Goal: Transaction & Acquisition: Book appointment/travel/reservation

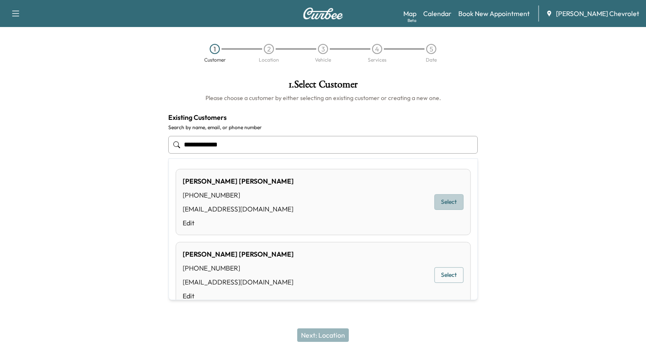
click at [442, 202] on button "Select" at bounding box center [448, 202] width 29 height 16
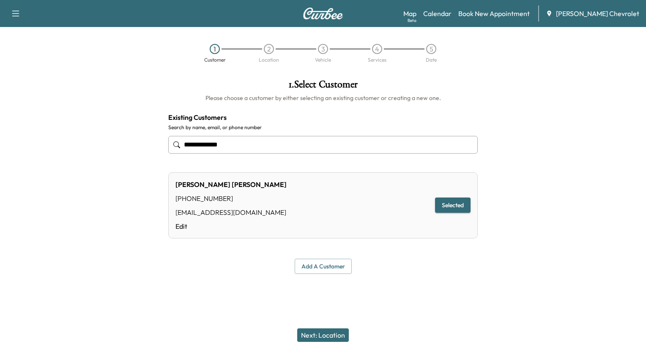
type input "**********"
click at [336, 333] on button "Next: Location" at bounding box center [323, 336] width 52 height 14
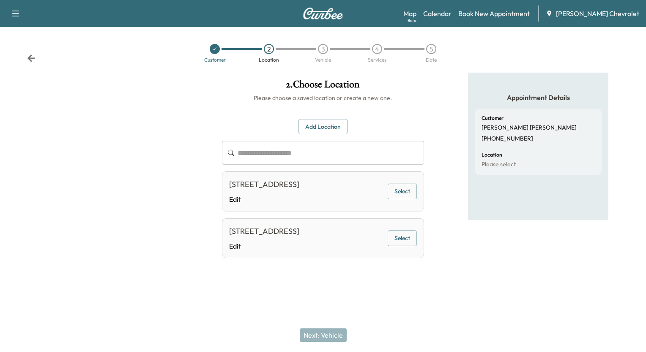
click at [299, 191] on div "[STREET_ADDRESS]" at bounding box center [264, 185] width 70 height 12
click at [398, 199] on button "Select" at bounding box center [401, 192] width 29 height 16
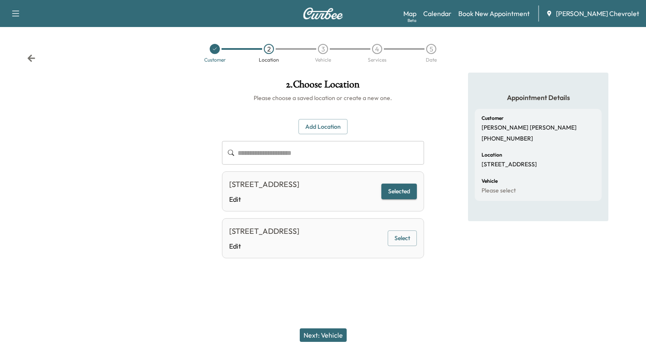
click at [336, 330] on button "Next: Vehicle" at bounding box center [323, 336] width 47 height 14
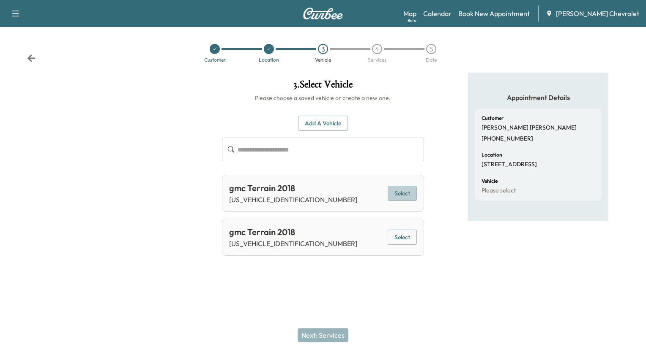
click at [405, 191] on button "Select" at bounding box center [401, 194] width 29 height 16
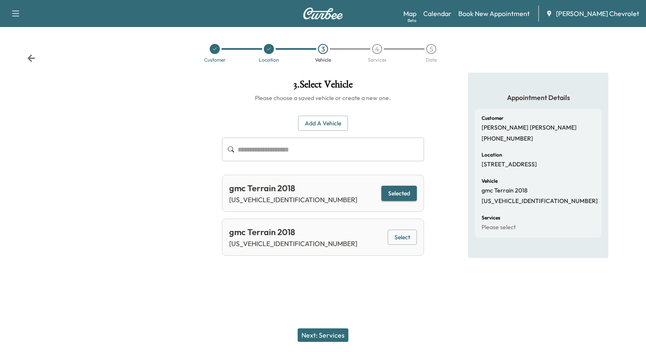
click at [331, 338] on button "Next: Services" at bounding box center [322, 336] width 51 height 14
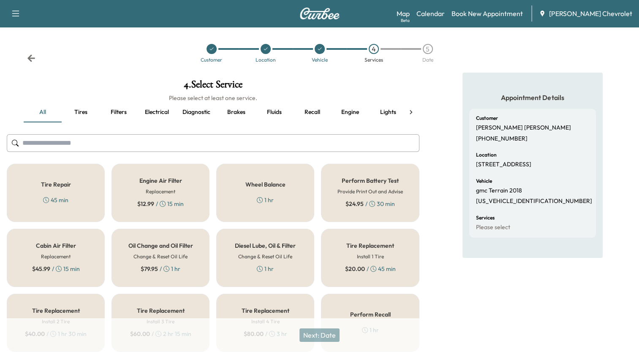
click at [274, 110] on button "Fluids" at bounding box center [274, 112] width 38 height 20
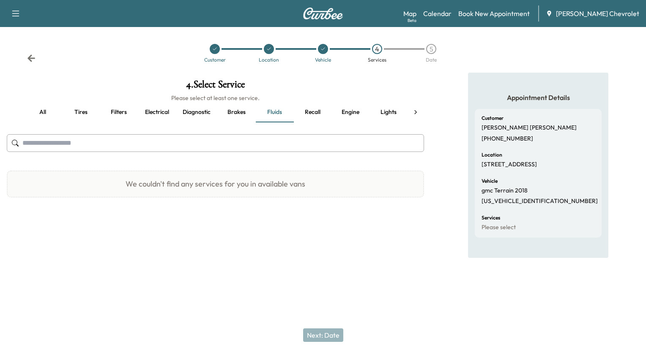
click at [84, 110] on button "Tires" at bounding box center [81, 112] width 38 height 20
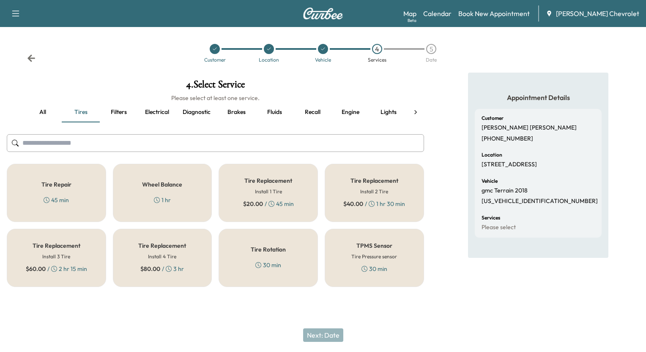
click at [118, 112] on button "Filters" at bounding box center [119, 112] width 38 height 20
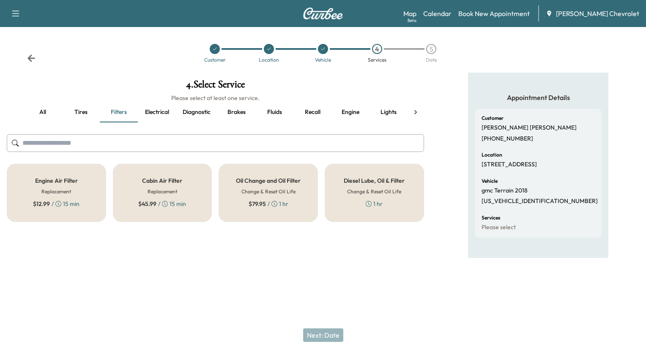
click at [261, 184] on h5 "Oil Change and Oil Filter" at bounding box center [268, 181] width 65 height 6
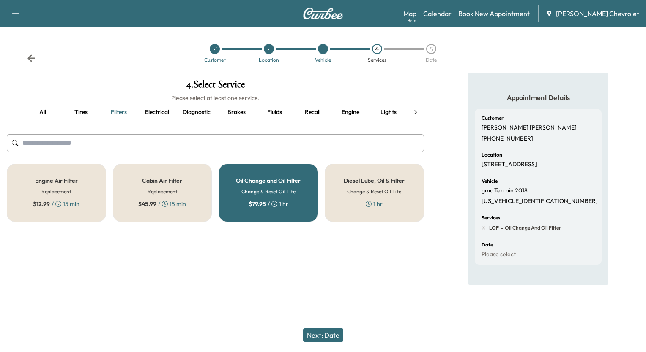
click at [326, 338] on button "Next: Date" at bounding box center [323, 336] width 40 height 14
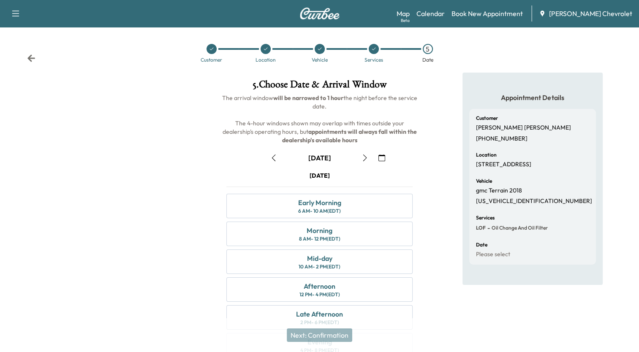
click at [380, 160] on icon "button" at bounding box center [382, 158] width 7 height 7
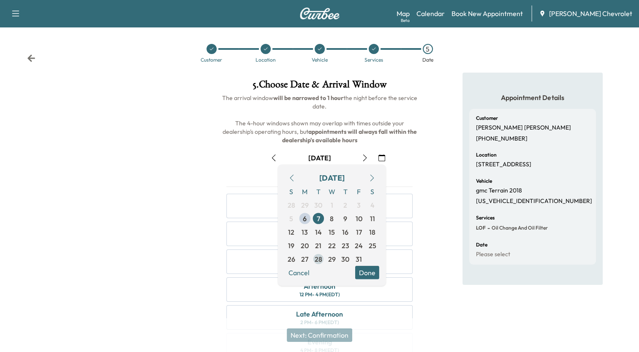
click at [319, 257] on span "28" at bounding box center [319, 259] width 8 height 10
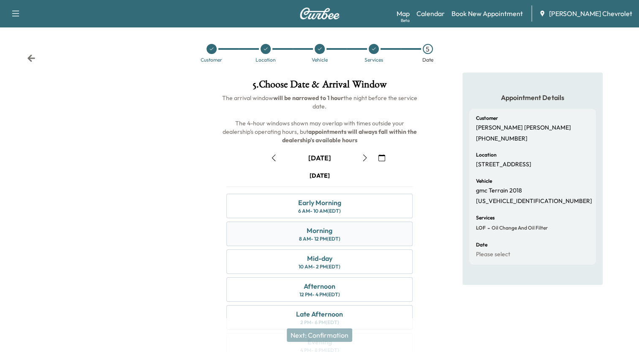
click at [316, 231] on div "Morning" at bounding box center [320, 231] width 26 height 10
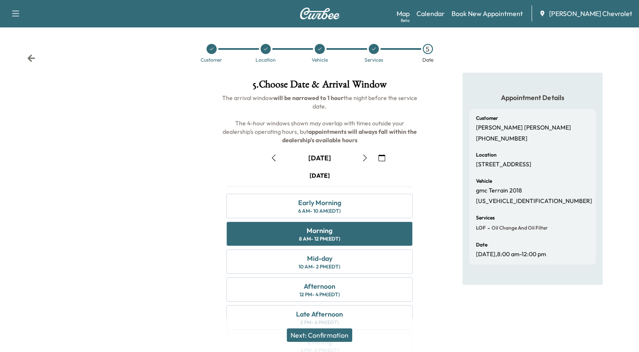
click at [338, 335] on button "Next: Confirmation" at bounding box center [319, 336] width 65 height 14
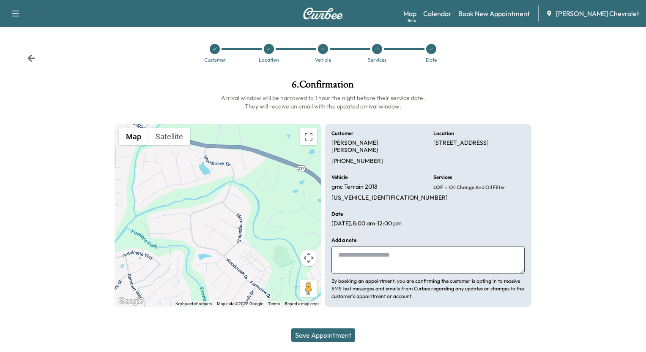
click at [337, 333] on button "Save Appointment" at bounding box center [323, 336] width 64 height 14
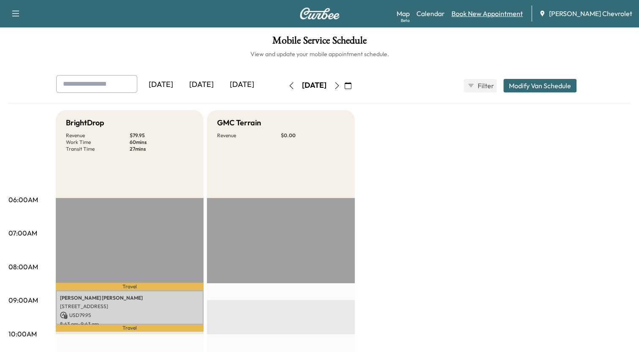
click at [497, 11] on link "Book New Appointment" at bounding box center [487, 13] width 71 height 10
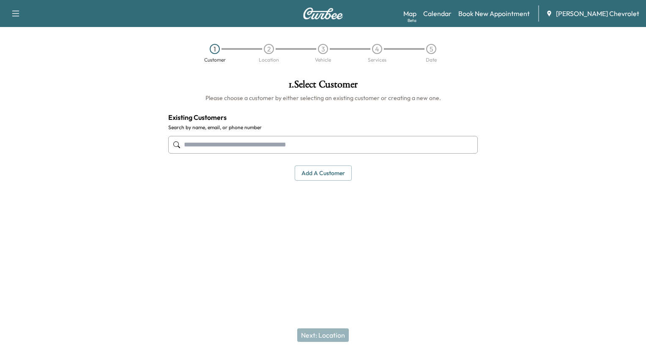
click at [381, 143] on input "text" at bounding box center [322, 145] width 309 height 18
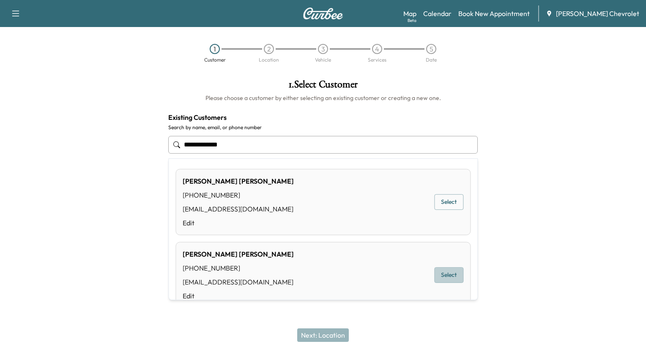
click at [445, 275] on button "Select" at bounding box center [448, 275] width 29 height 16
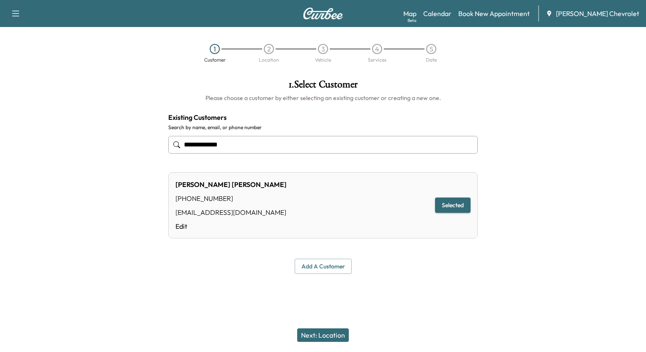
type input "**********"
click at [333, 334] on button "Next: Location" at bounding box center [323, 336] width 52 height 14
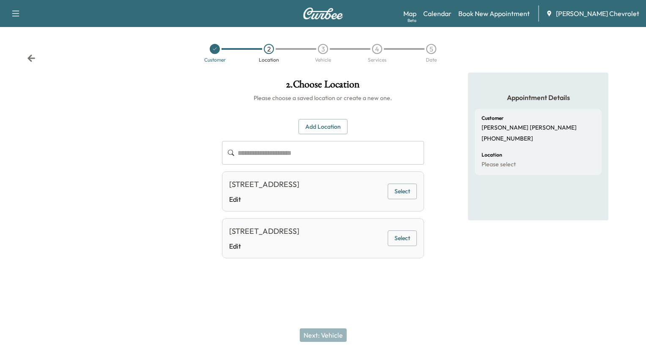
click at [398, 199] on button "Select" at bounding box center [401, 192] width 29 height 16
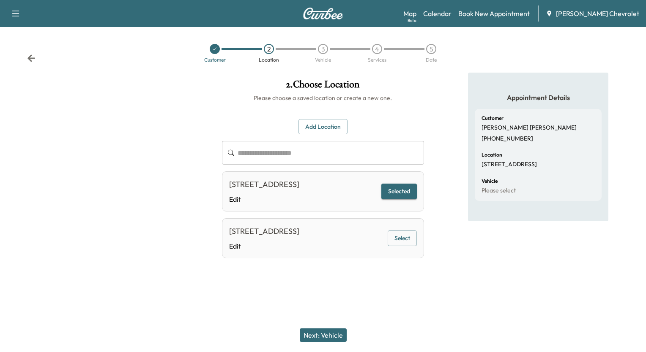
click at [339, 333] on button "Next: Vehicle" at bounding box center [323, 336] width 47 height 14
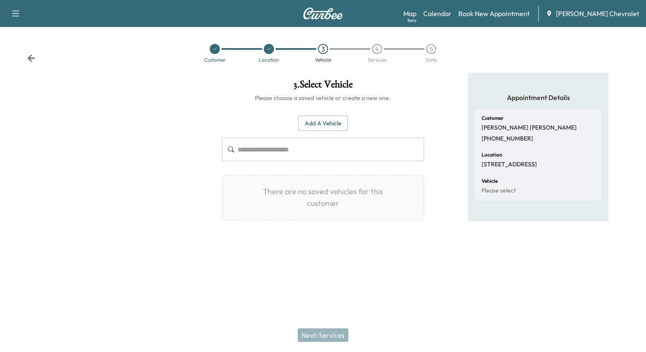
click at [30, 58] on icon at bounding box center [31, 57] width 8 height 7
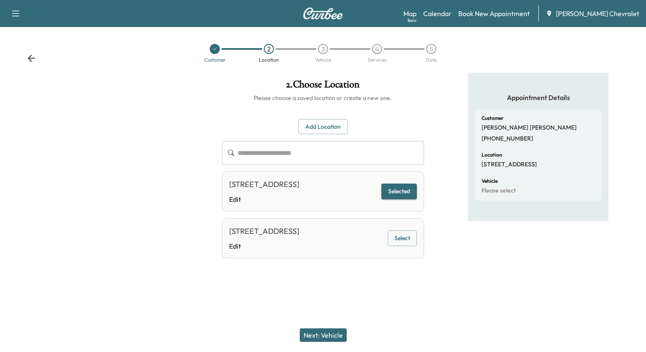
click at [400, 246] on button "Select" at bounding box center [401, 239] width 29 height 16
click at [316, 336] on button "Next: Vehicle" at bounding box center [323, 336] width 47 height 14
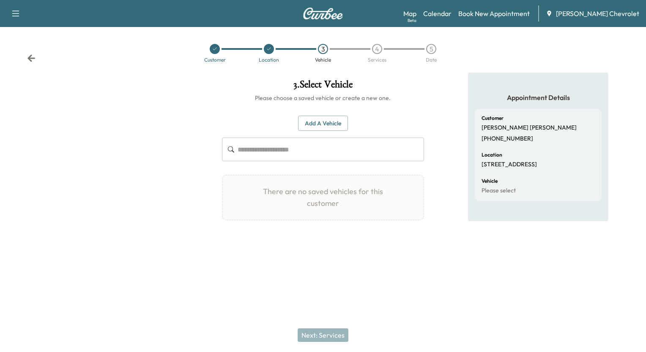
click at [323, 146] on input "text" at bounding box center [330, 150] width 186 height 24
click at [32, 57] on icon at bounding box center [31, 58] width 8 height 8
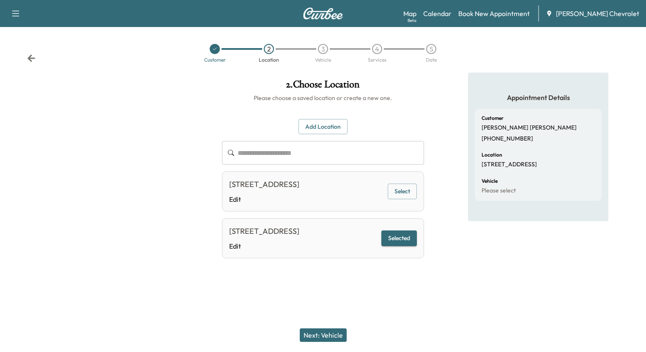
click at [32, 57] on icon at bounding box center [31, 58] width 8 height 8
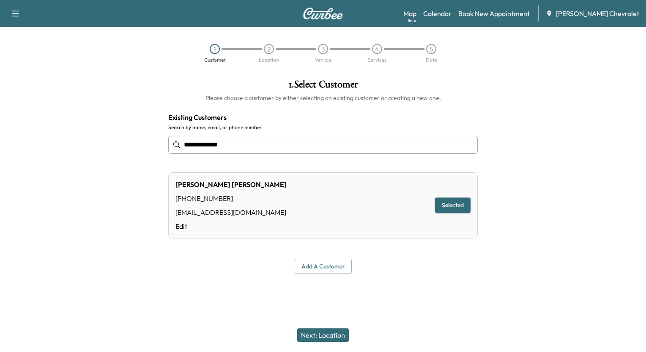
click at [32, 57] on div "1 Customer 2 Location 3 Vehicle 4 Services 5 Date" at bounding box center [323, 53] width 646 height 39
click at [242, 144] on input "**********" at bounding box center [322, 145] width 309 height 18
click at [454, 208] on button "Selected" at bounding box center [452, 206] width 35 height 16
click at [334, 337] on button "Next: Location" at bounding box center [323, 336] width 52 height 14
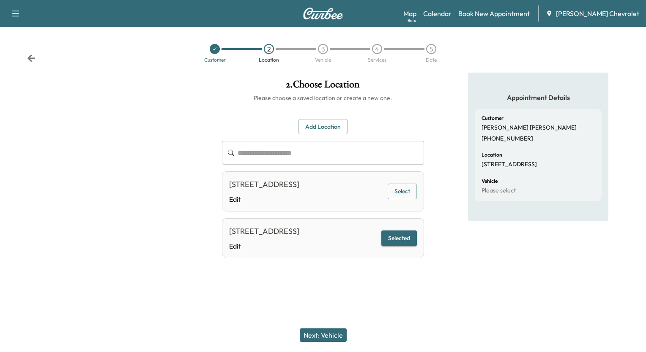
click at [394, 196] on button "Select" at bounding box center [401, 192] width 29 height 16
click at [333, 333] on button "Next: Vehicle" at bounding box center [323, 336] width 47 height 14
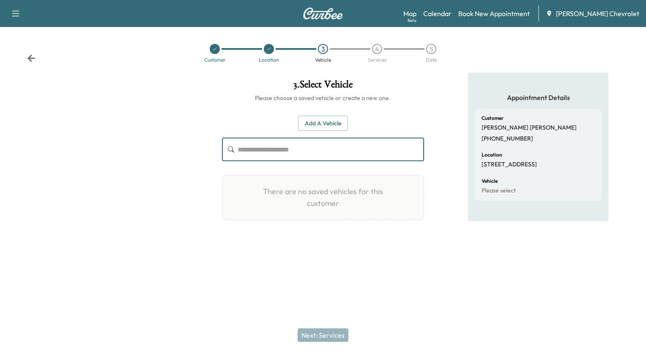
click at [314, 152] on input "text" at bounding box center [330, 150] width 186 height 24
type input "*"
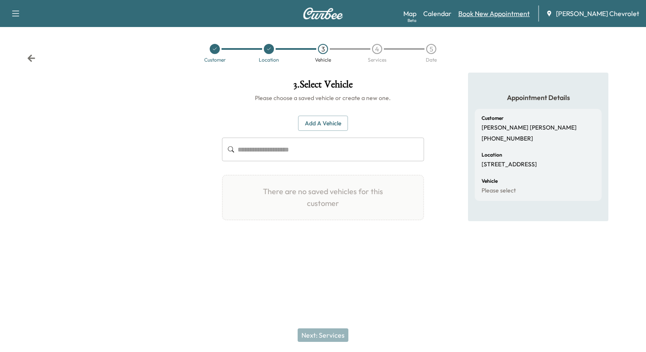
click at [515, 12] on link "Book New Appointment" at bounding box center [493, 13] width 71 height 10
click at [33, 58] on icon at bounding box center [31, 57] width 8 height 7
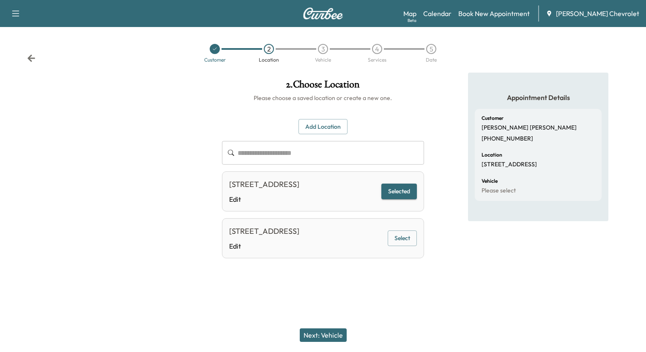
click at [33, 58] on icon at bounding box center [31, 57] width 8 height 7
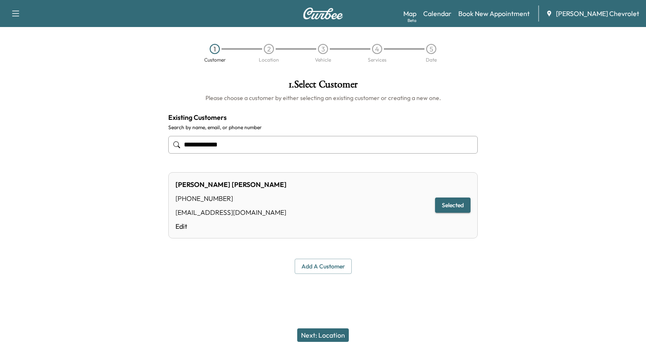
click at [33, 58] on div "1 Customer 2 Location 3 Vehicle 4 Services 5 Date" at bounding box center [323, 53] width 646 height 39
drag, startPoint x: 234, startPoint y: 142, endPoint x: 172, endPoint y: 147, distance: 62.3
click at [172, 147] on div "**********" at bounding box center [322, 145] width 309 height 28
type input "**********"
click at [450, 206] on button "Selected" at bounding box center [452, 206] width 35 height 16
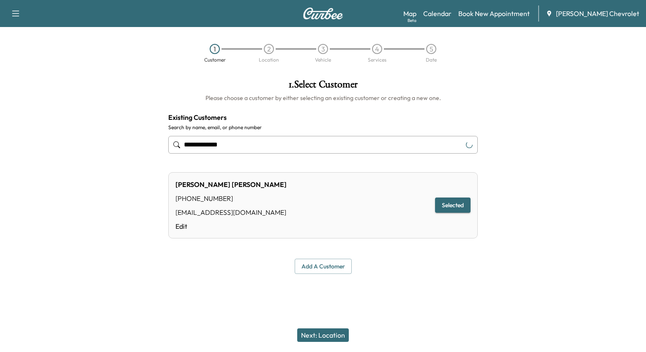
click at [249, 150] on input "**********" at bounding box center [322, 145] width 309 height 18
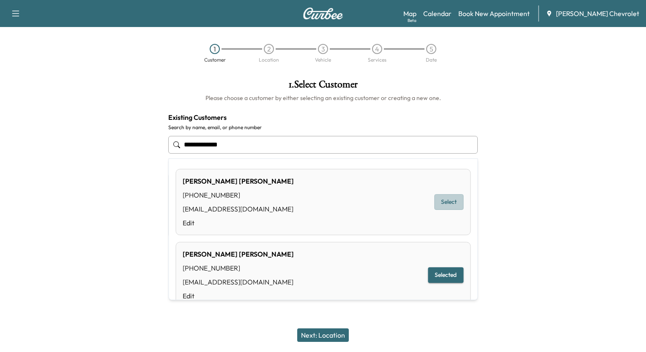
click at [444, 200] on button "Select" at bounding box center [448, 202] width 29 height 16
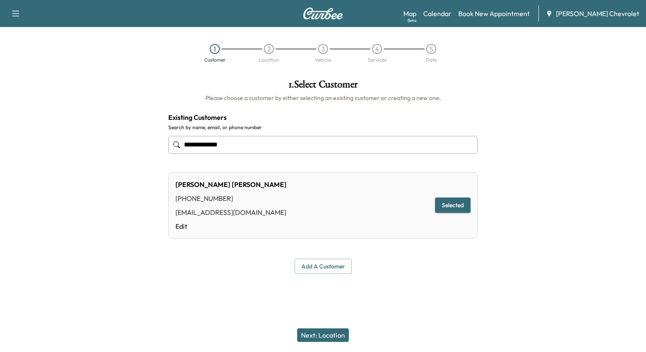
click at [328, 334] on button "Next: Location" at bounding box center [323, 336] width 52 height 14
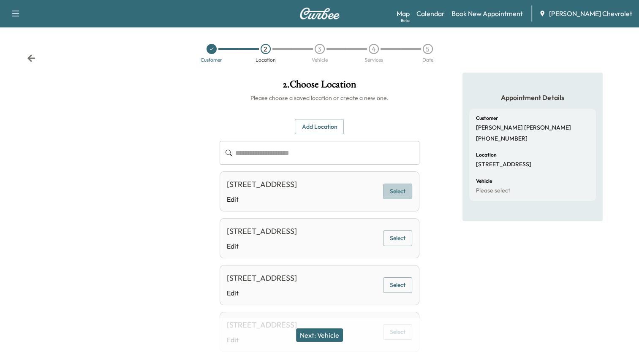
click at [398, 193] on button "Select" at bounding box center [397, 192] width 29 height 16
click at [322, 338] on button "Next: Vehicle" at bounding box center [319, 336] width 47 height 14
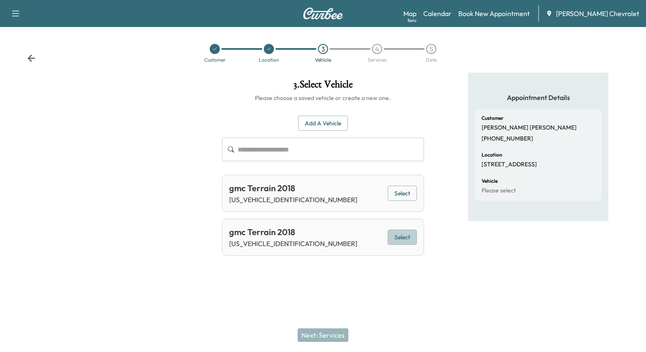
click at [397, 236] on button "Select" at bounding box center [401, 238] width 29 height 16
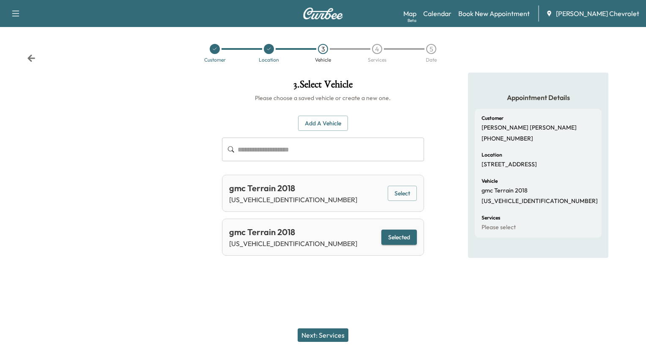
click at [329, 336] on button "Next: Services" at bounding box center [322, 336] width 51 height 14
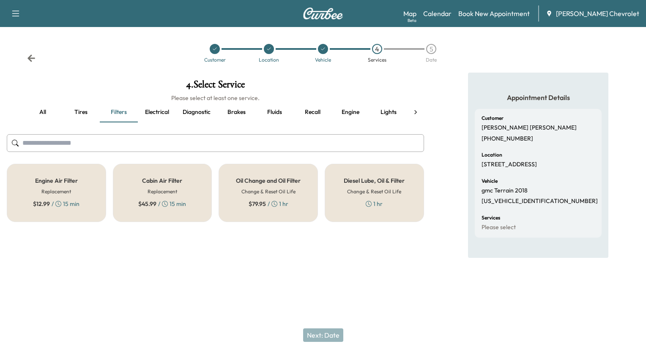
click at [256, 183] on h5 "Oil Change and Oil Filter" at bounding box center [268, 181] width 65 height 6
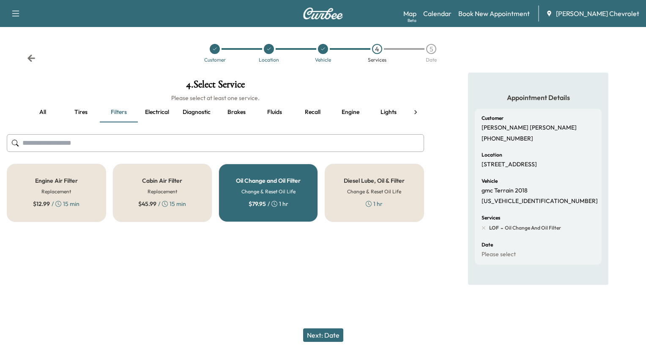
click at [330, 333] on button "Next: Date" at bounding box center [323, 336] width 40 height 14
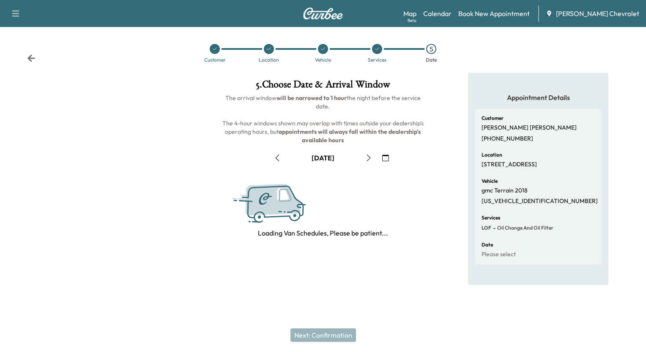
click at [384, 159] on icon "button" at bounding box center [385, 158] width 7 height 7
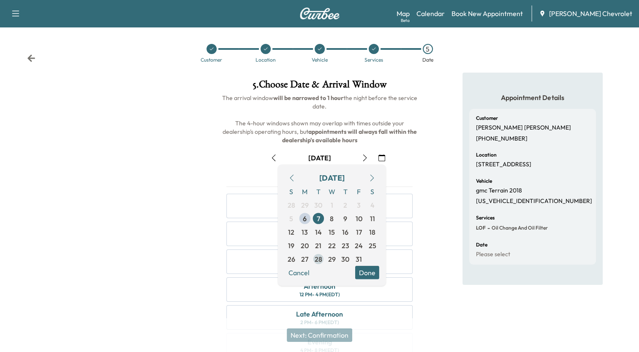
click at [318, 257] on span "28" at bounding box center [319, 259] width 8 height 10
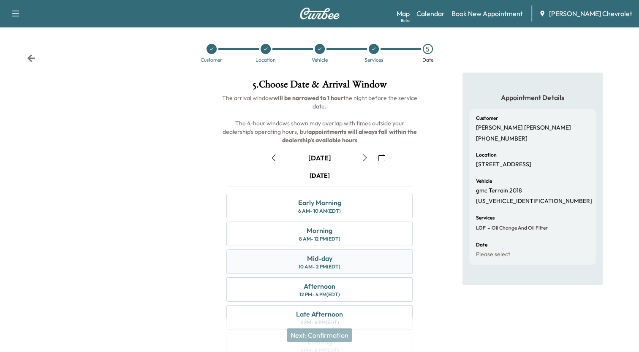
click at [351, 261] on div "Mid-day 10 AM - 2 PM (EDT)" at bounding box center [319, 262] width 186 height 25
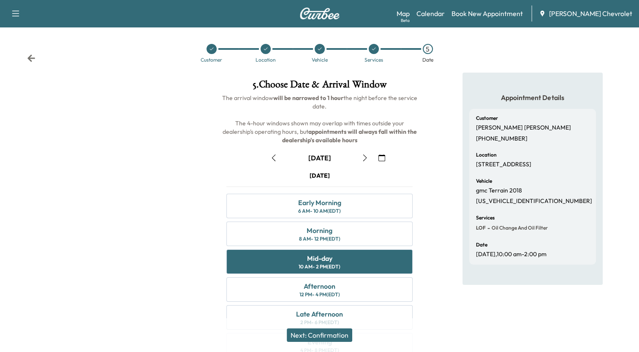
click at [344, 333] on button "Next: Confirmation" at bounding box center [319, 336] width 65 height 14
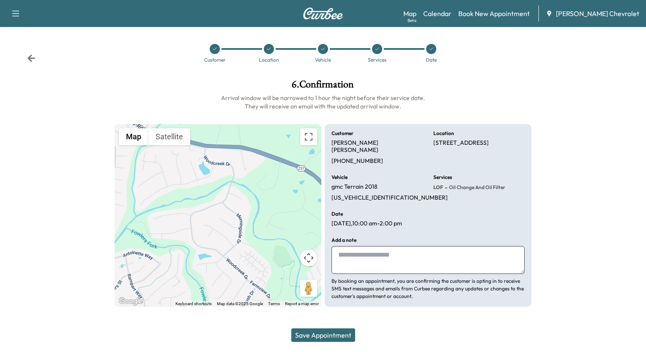
click at [344, 333] on button "Save Appointment" at bounding box center [323, 336] width 64 height 14
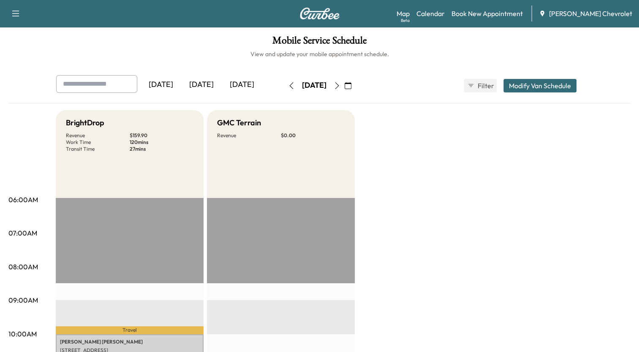
click at [355, 81] on button "button" at bounding box center [348, 86] width 14 height 14
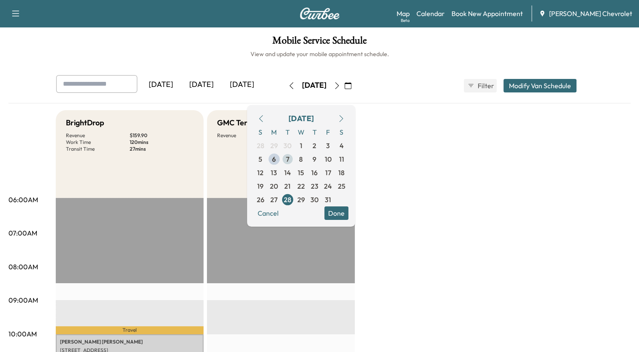
click at [294, 158] on span "7" at bounding box center [288, 160] width 14 height 14
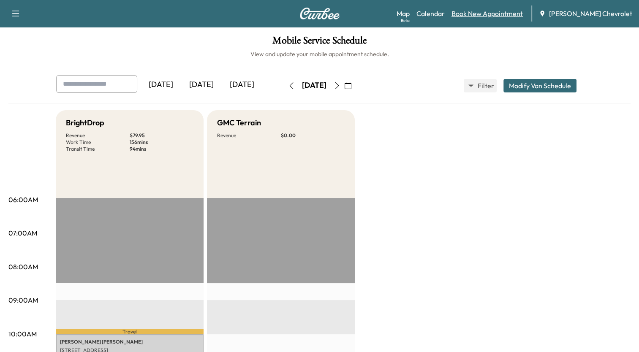
click at [481, 12] on link "Book New Appointment" at bounding box center [487, 13] width 71 height 10
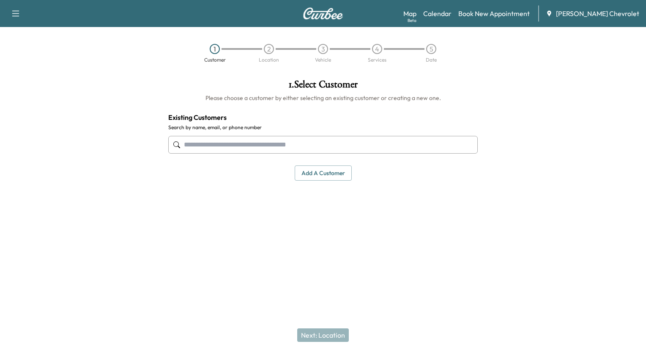
click at [293, 149] on input "text" at bounding box center [322, 145] width 309 height 18
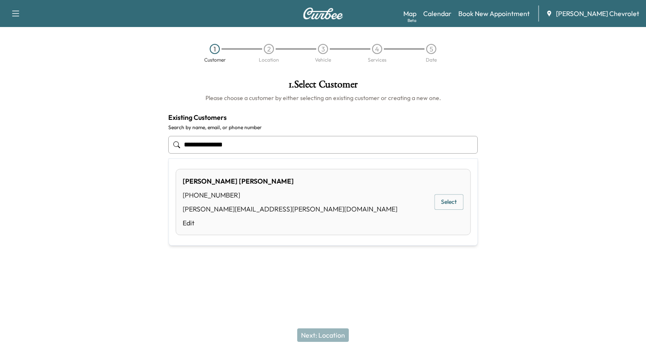
click at [445, 200] on button "Select" at bounding box center [448, 202] width 29 height 16
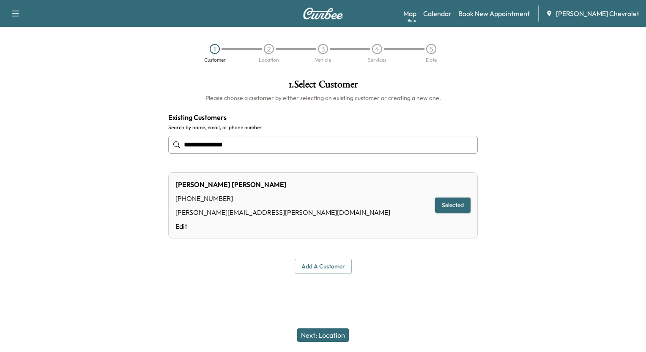
type input "**********"
click at [334, 334] on button "Next: Location" at bounding box center [323, 336] width 52 height 14
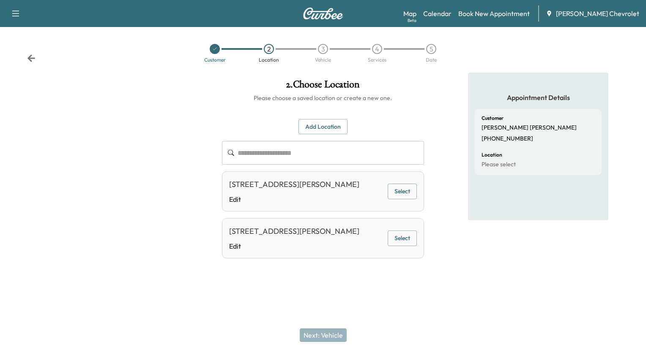
click at [397, 192] on button "Select" at bounding box center [401, 192] width 29 height 16
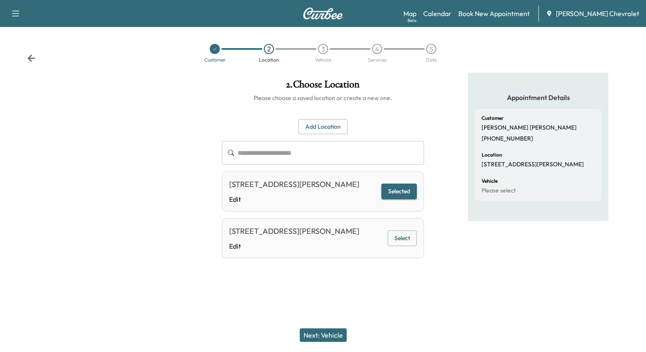
click at [338, 338] on button "Next: Vehicle" at bounding box center [323, 336] width 47 height 14
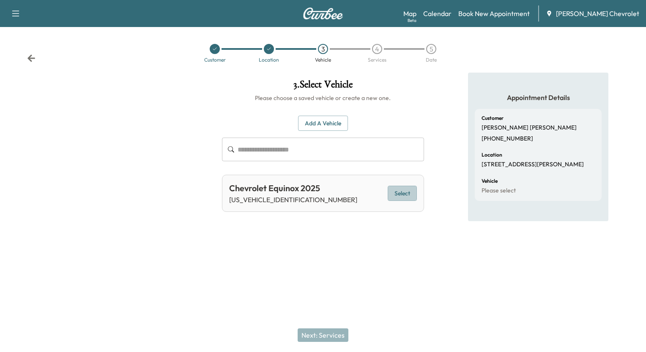
click at [395, 193] on button "Select" at bounding box center [401, 194] width 29 height 16
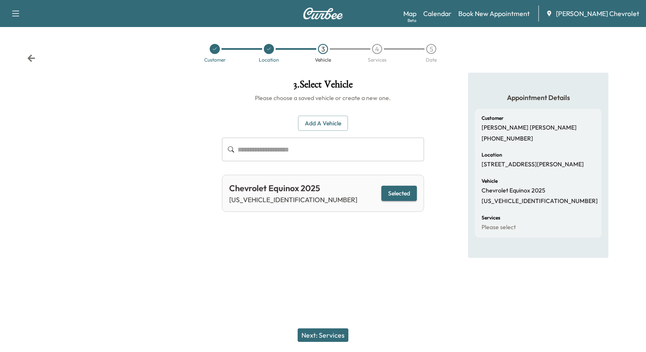
click at [324, 337] on button "Next: Services" at bounding box center [322, 336] width 51 height 14
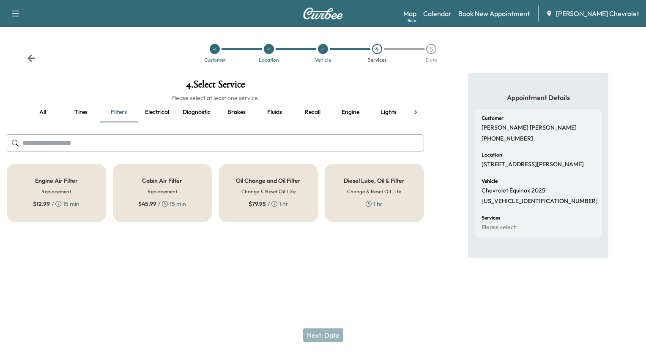
click at [261, 185] on div "Oil Change and Oil Filter Change & Reset Oil Life $ 79.95 / 1 hr" at bounding box center [267, 193] width 99 height 58
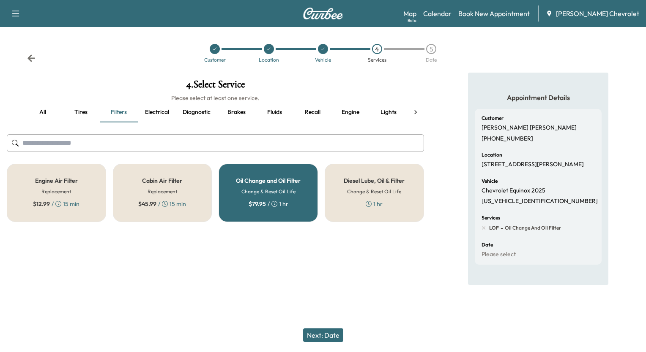
click at [333, 333] on button "Next: Date" at bounding box center [323, 336] width 40 height 14
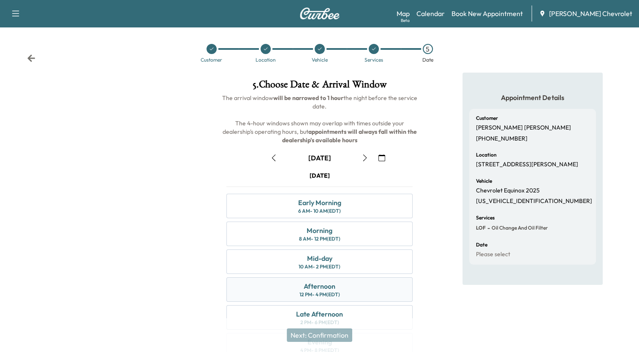
click at [333, 287] on div "Afternoon" at bounding box center [320, 286] width 32 height 10
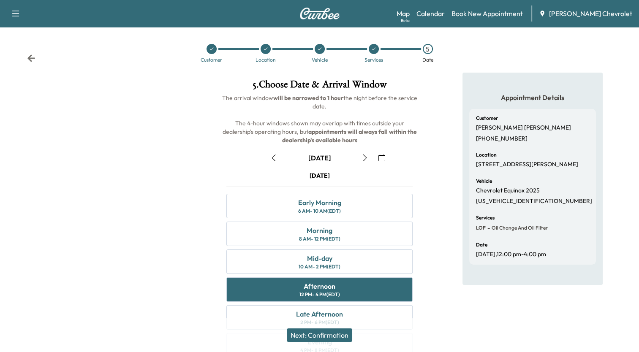
click at [335, 335] on button "Next: Confirmation" at bounding box center [319, 336] width 65 height 14
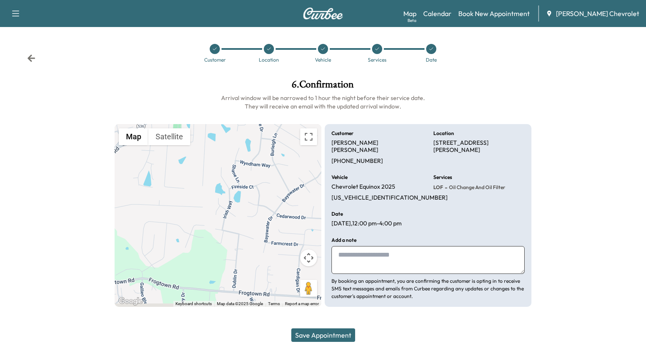
click at [335, 335] on button "Save Appointment" at bounding box center [323, 336] width 64 height 14
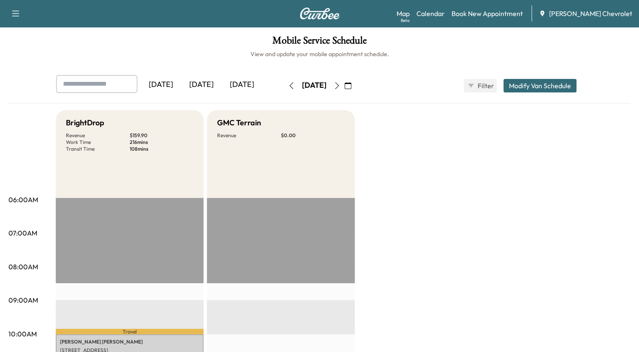
click at [340, 85] on icon "button" at bounding box center [337, 85] width 7 height 7
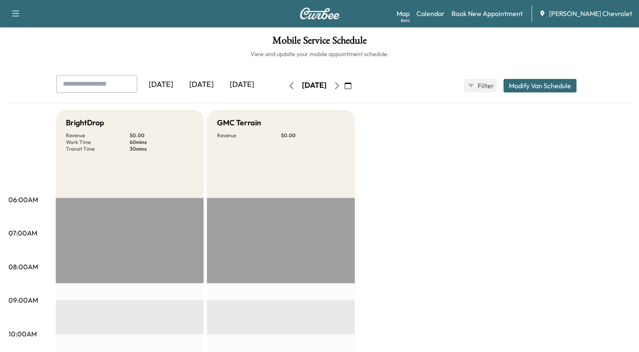
click at [340, 85] on icon "button" at bounding box center [337, 85] width 7 height 7
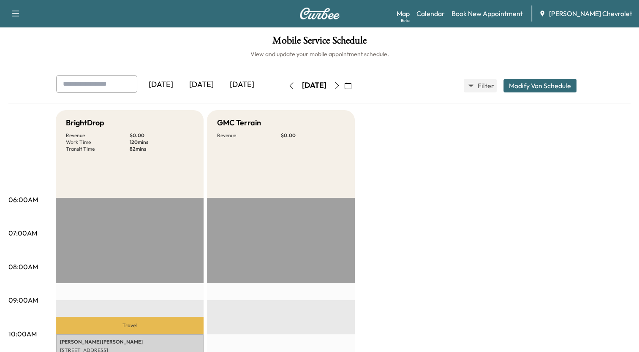
click at [340, 85] on icon "button" at bounding box center [337, 85] width 7 height 7
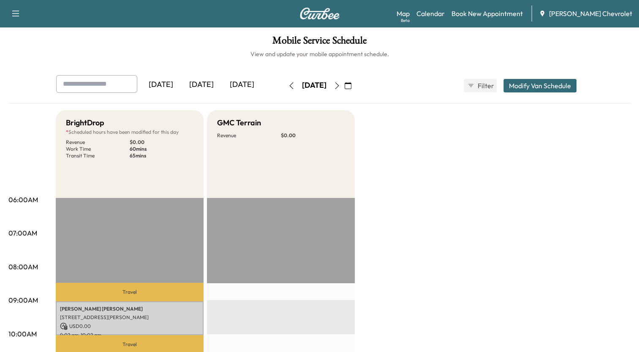
click at [288, 87] on icon "button" at bounding box center [291, 85] width 7 height 7
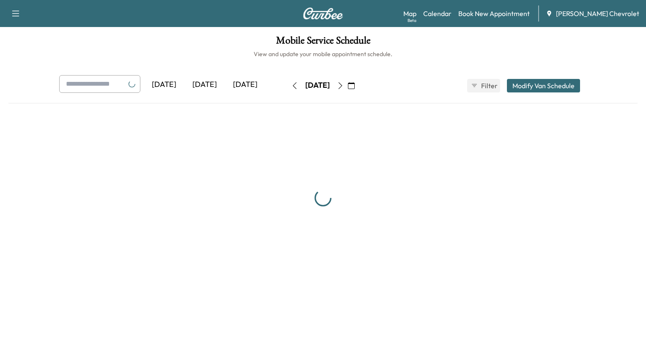
click at [291, 87] on icon "button" at bounding box center [294, 85] width 7 height 7
